Goal: Register for event/course

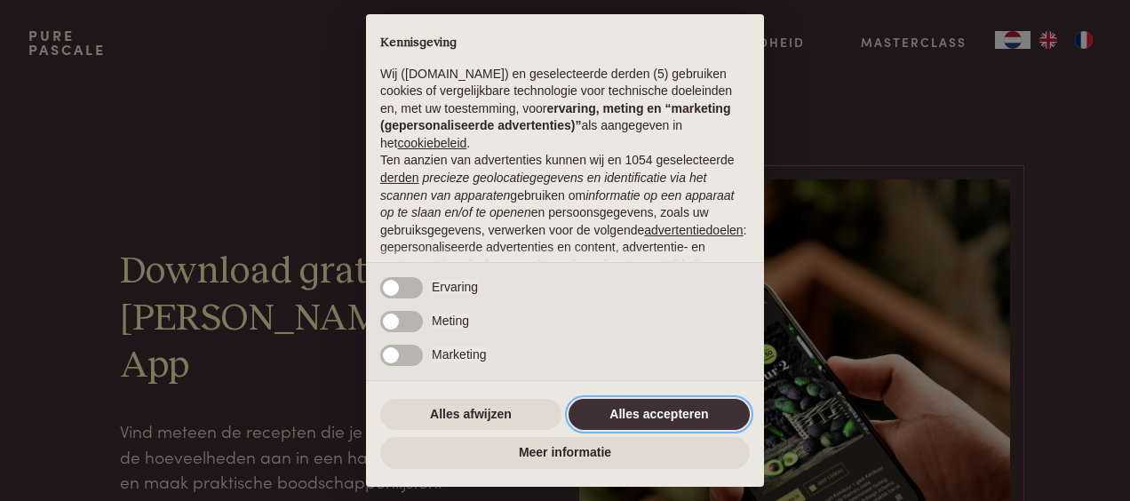
click at [624, 410] on button "Alles accepteren" at bounding box center [659, 415] width 181 height 32
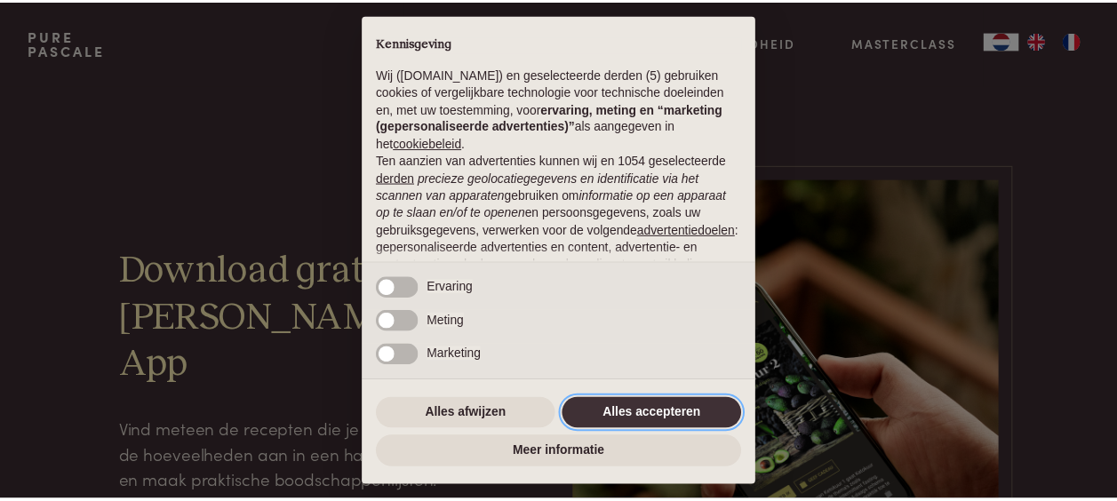
scroll to position [212, 0]
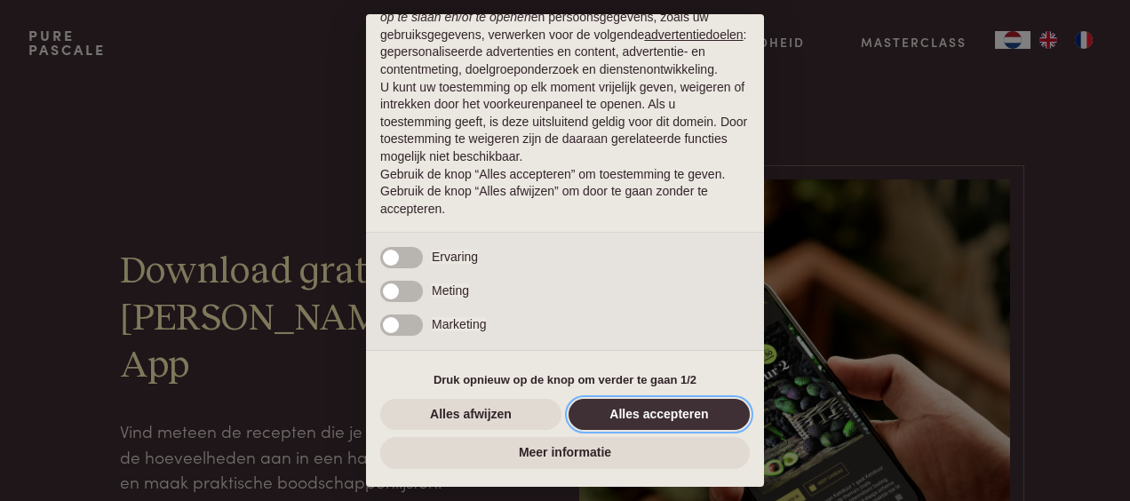
click at [660, 414] on button "Alles accepteren" at bounding box center [659, 415] width 181 height 32
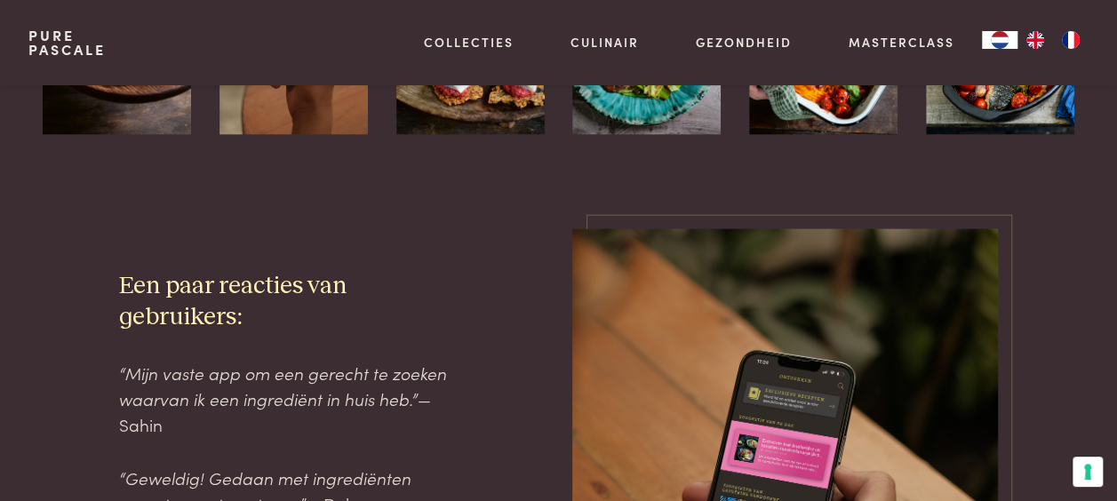
scroll to position [1932, 0]
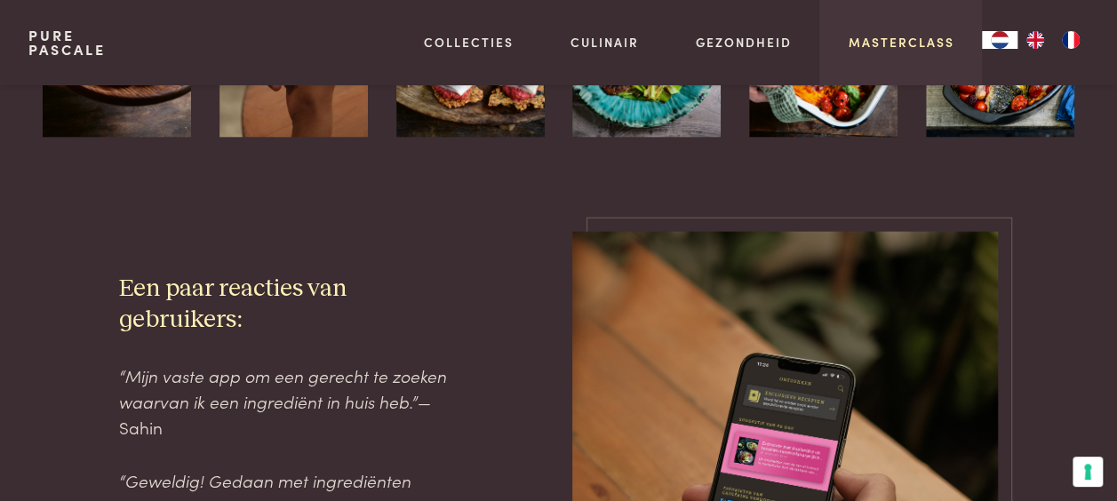
click at [880, 48] on link "Masterclass" at bounding box center [901, 42] width 106 height 19
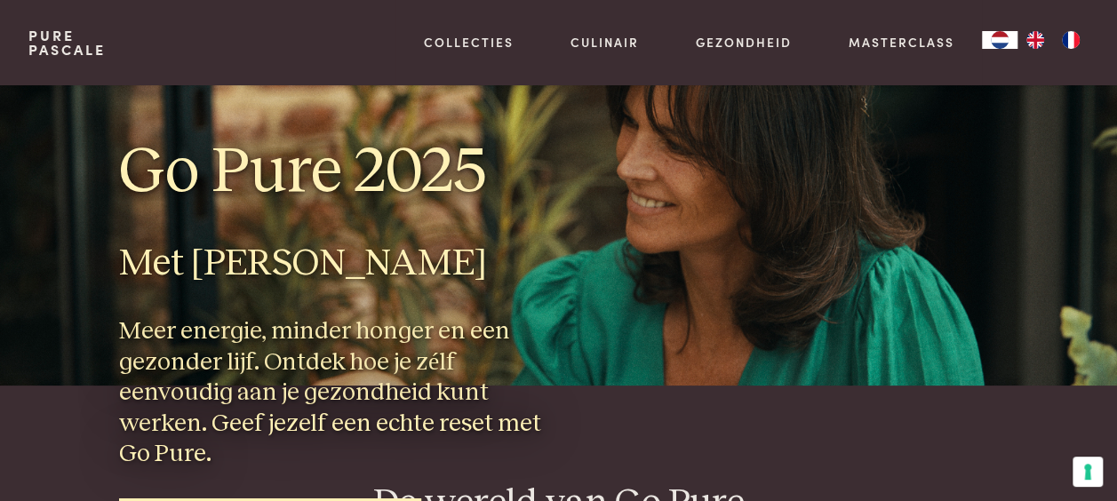
scroll to position [178, 0]
